Goal: Find specific page/section: Find specific page/section

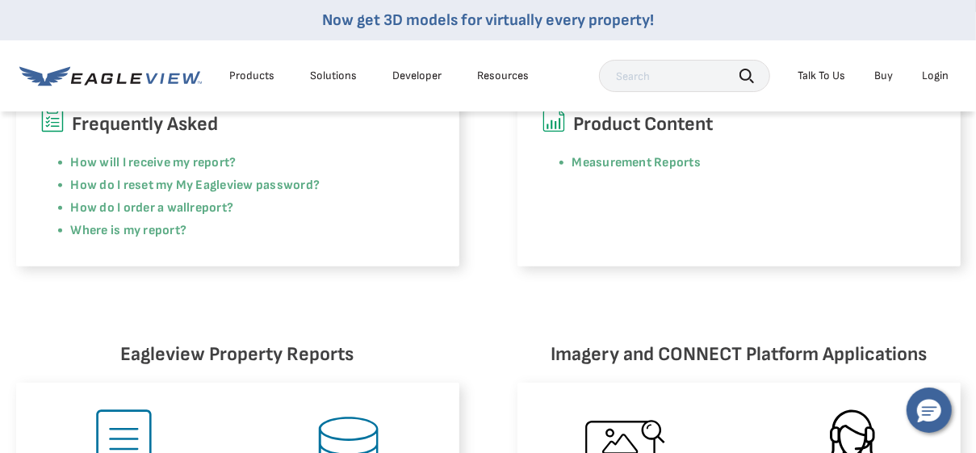
scroll to position [242, 0]
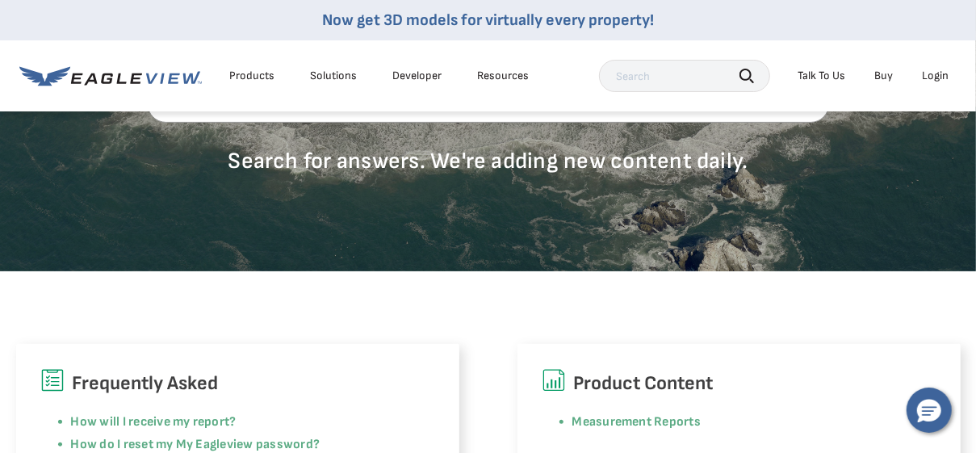
click at [659, 74] on input "text" at bounding box center [684, 76] width 171 height 32
type input "500 FIRST AVE PITTSBURGH PA"
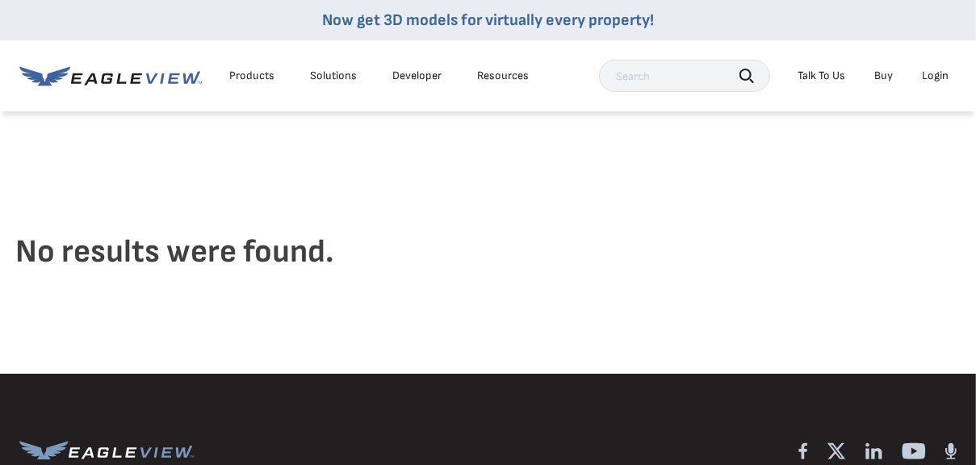
click at [513, 19] on link "Now get 3D models for virtually every property!" at bounding box center [488, 19] width 332 height 19
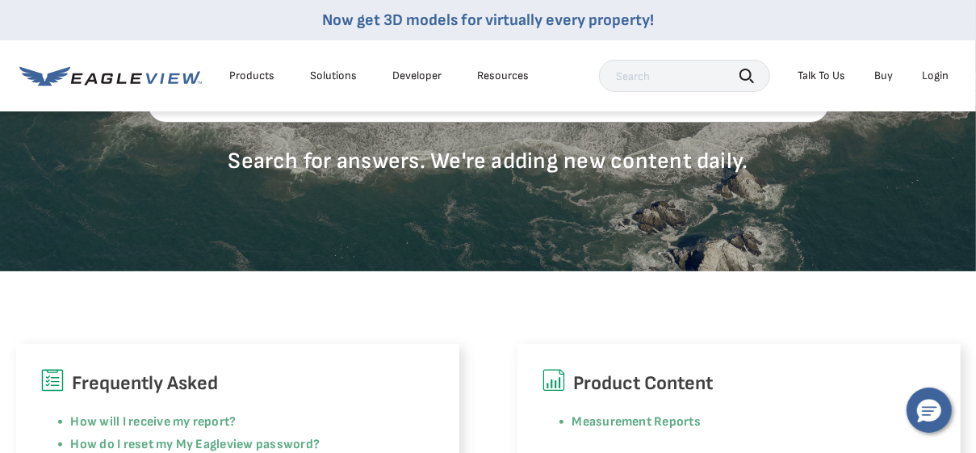
click at [940, 75] on div "Login" at bounding box center [935, 76] width 27 height 15
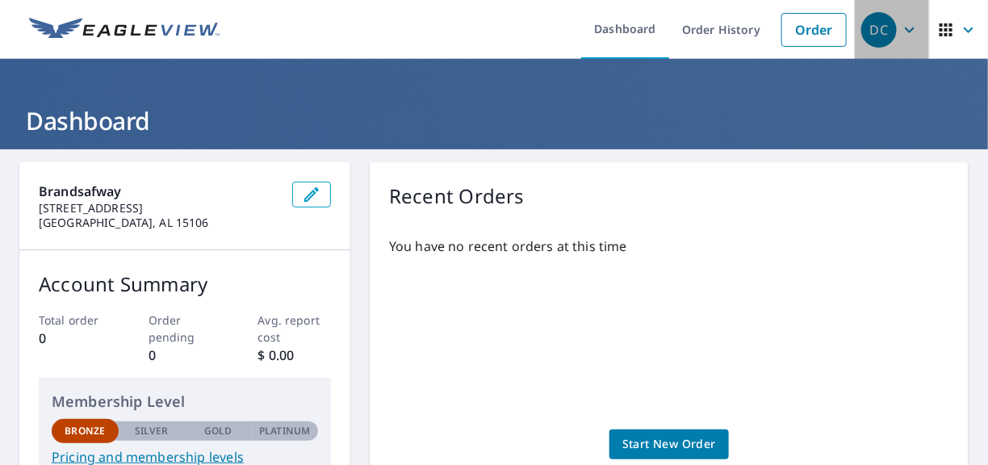
click at [900, 27] on icon "button" at bounding box center [909, 29] width 19 height 19
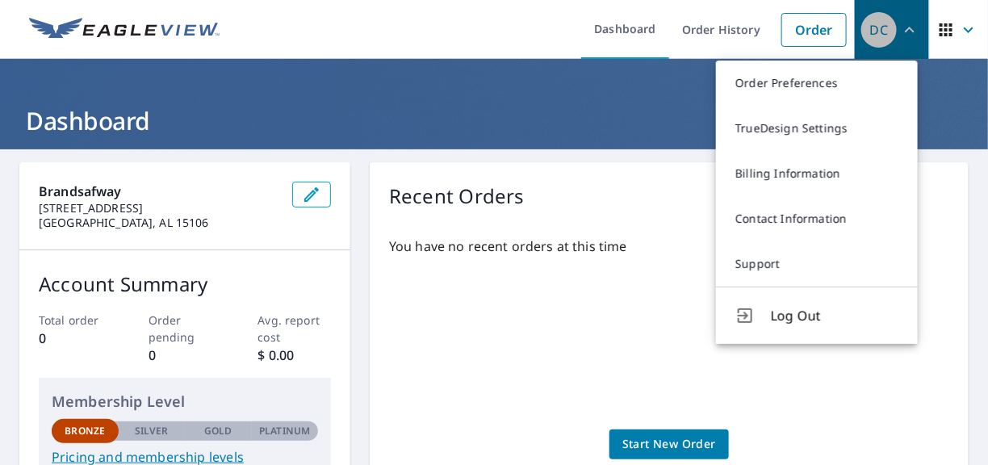
click at [900, 27] on icon "button" at bounding box center [909, 29] width 19 height 19
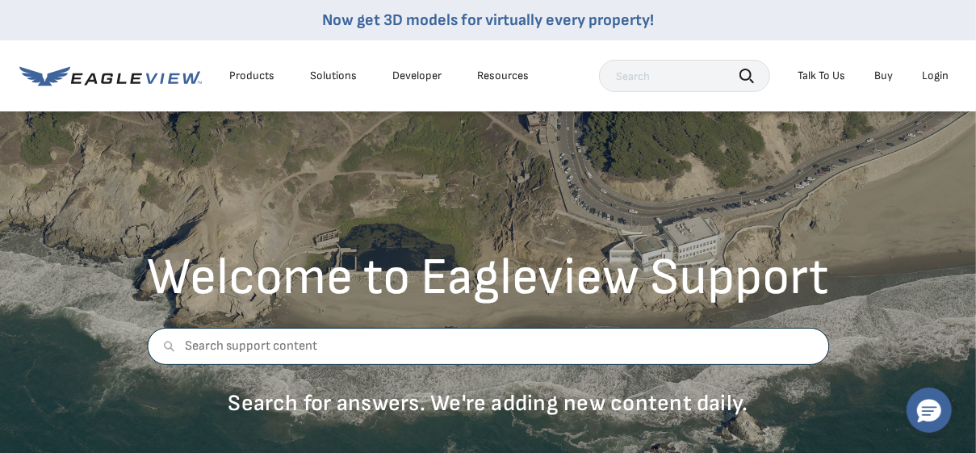
click at [292, 341] on input "text" at bounding box center [488, 346] width 682 height 37
